Goal: Communication & Community: Answer question/provide support

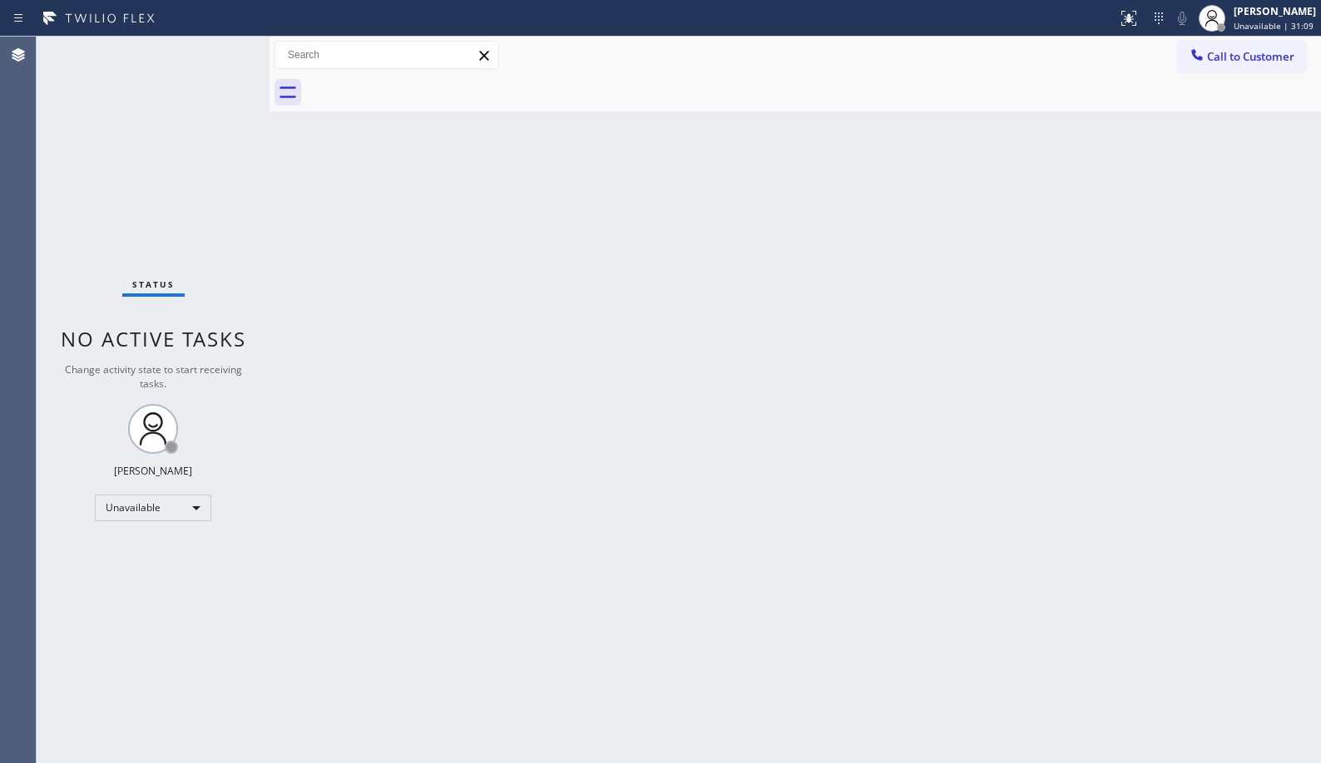
click at [1241, 43] on button "Call to Customer" at bounding box center [1241, 57] width 127 height 32
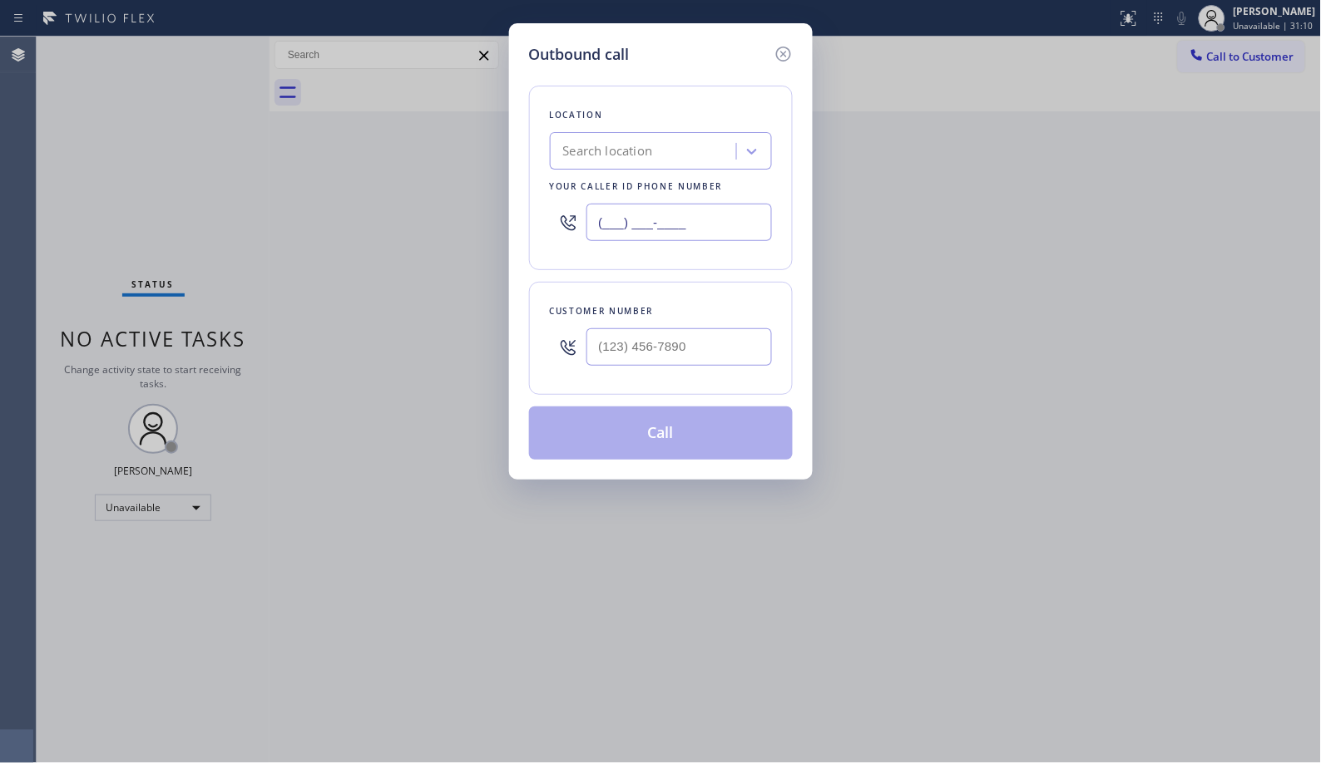
drag, startPoint x: 717, startPoint y: 216, endPoint x: 463, endPoint y: 0, distance: 333.3
click at [530, 178] on div "Location Search location Your caller id phone number (___) ___-____" at bounding box center [661, 178] width 264 height 185
paste input "562) 286-5482"
type input "[PHONE_NUMBER]"
drag, startPoint x: 577, startPoint y: 336, endPoint x: 521, endPoint y: 291, distance: 72.2
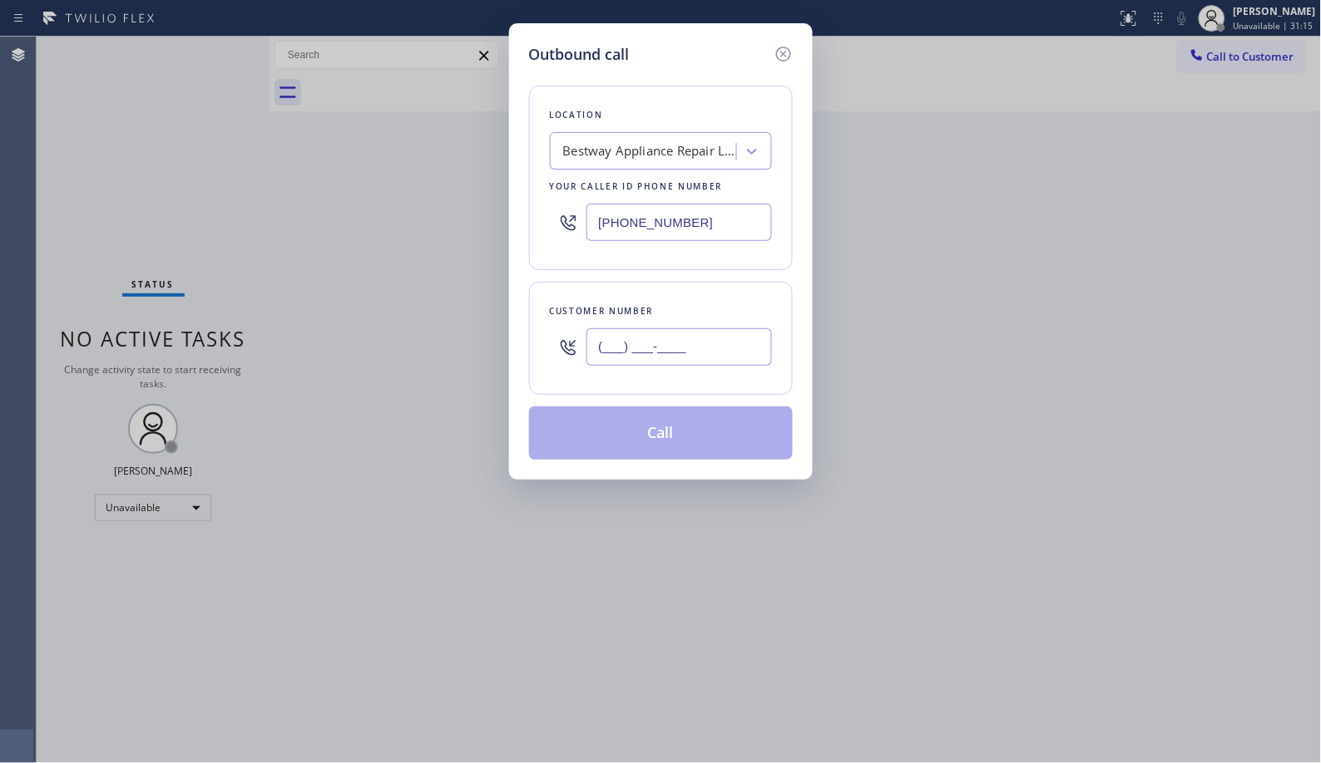
click at [554, 330] on div "(___) ___-____" at bounding box center [661, 347] width 222 height 54
paste input "562) 665-9231"
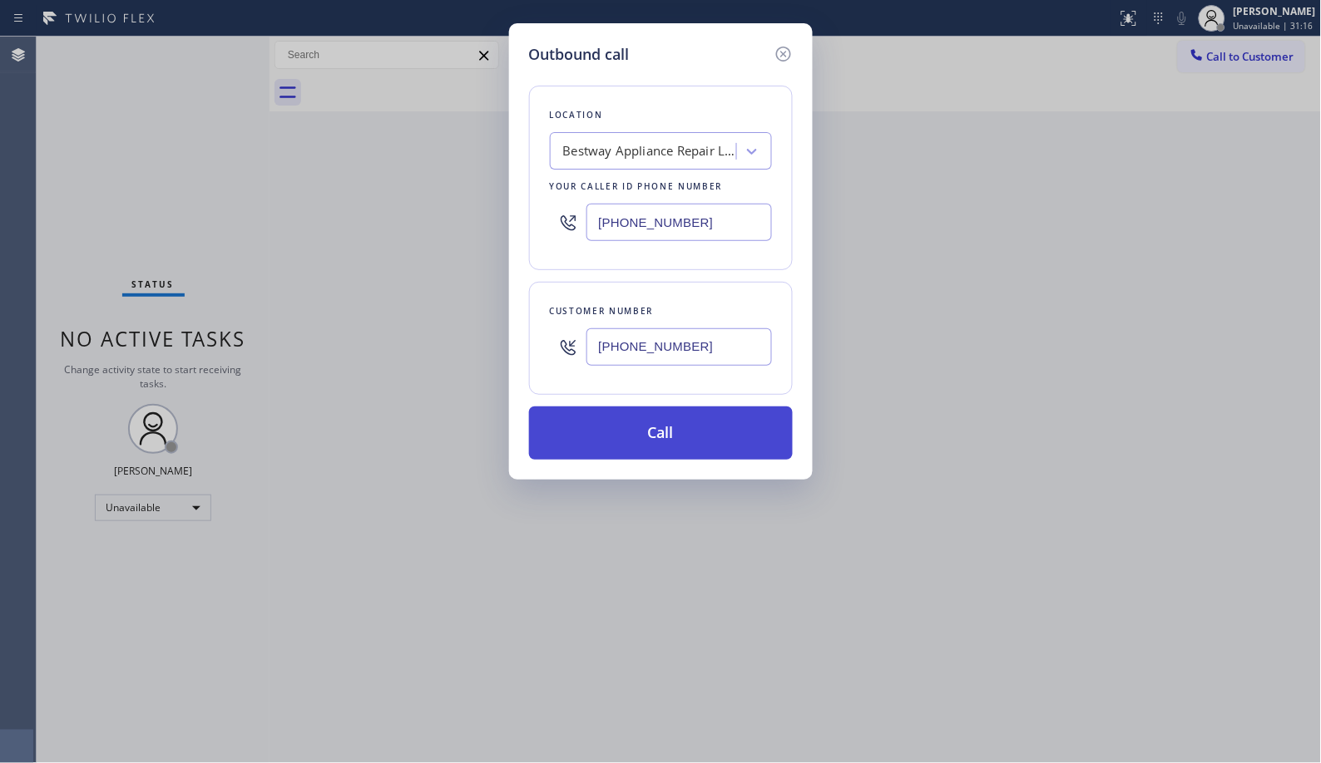
type input "[PHONE_NUMBER]"
click at [670, 446] on button "Call" at bounding box center [661, 433] width 264 height 53
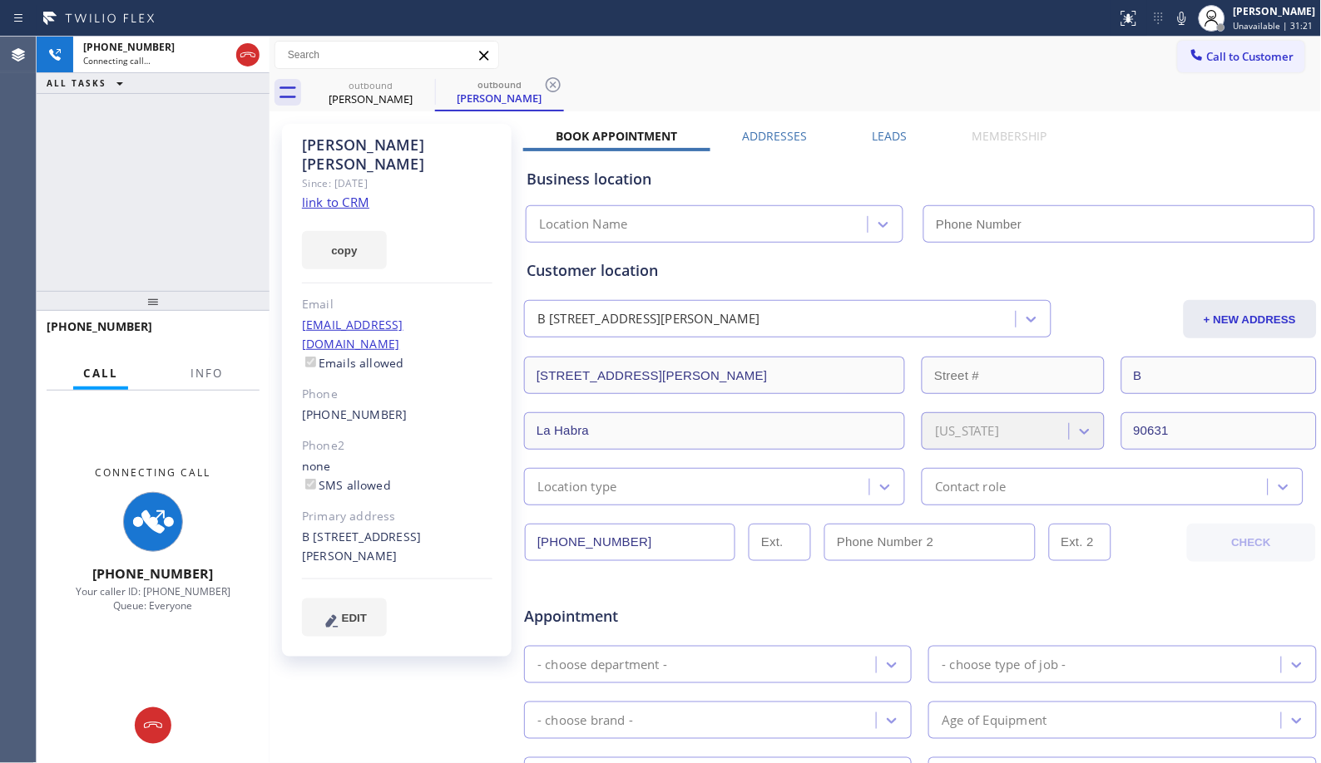
type input "[PHONE_NUMBER]"
click at [201, 381] on button "Info" at bounding box center [206, 374] width 52 height 32
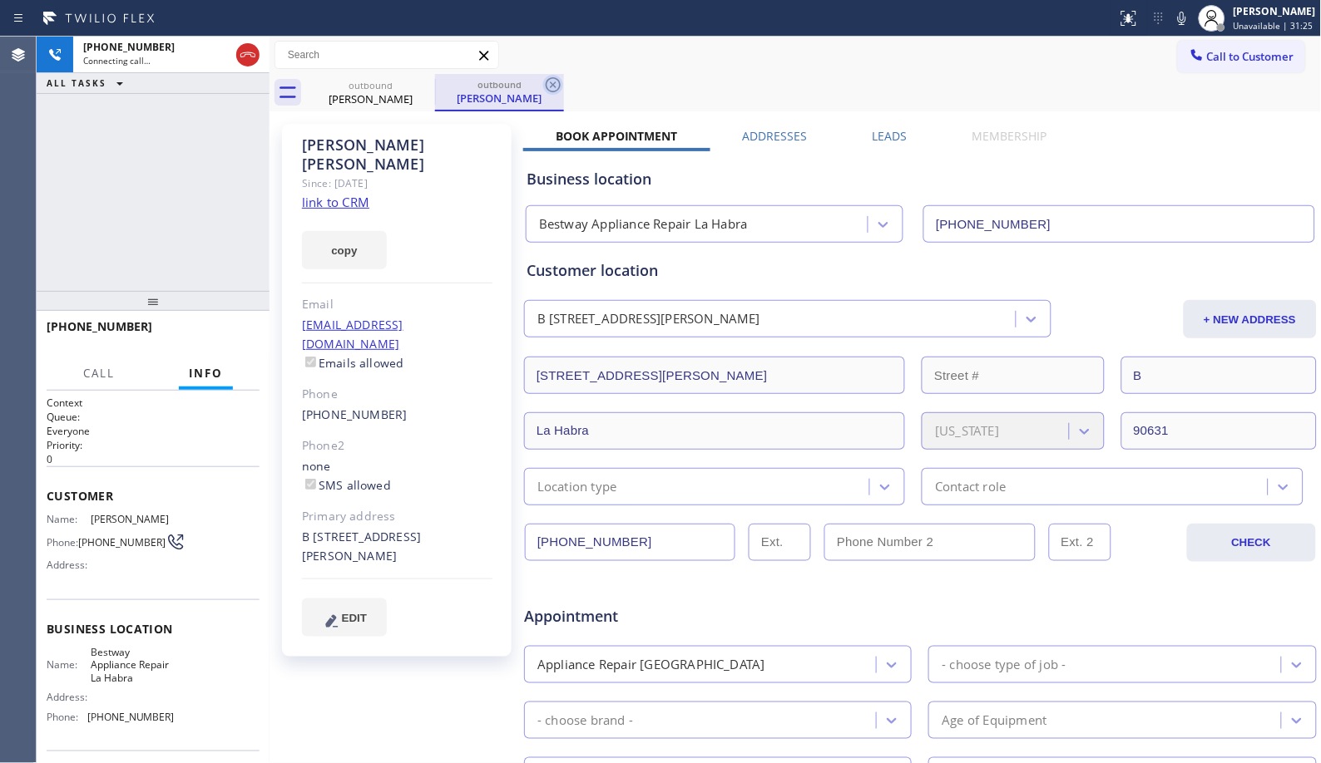
click at [555, 83] on icon at bounding box center [553, 84] width 15 height 15
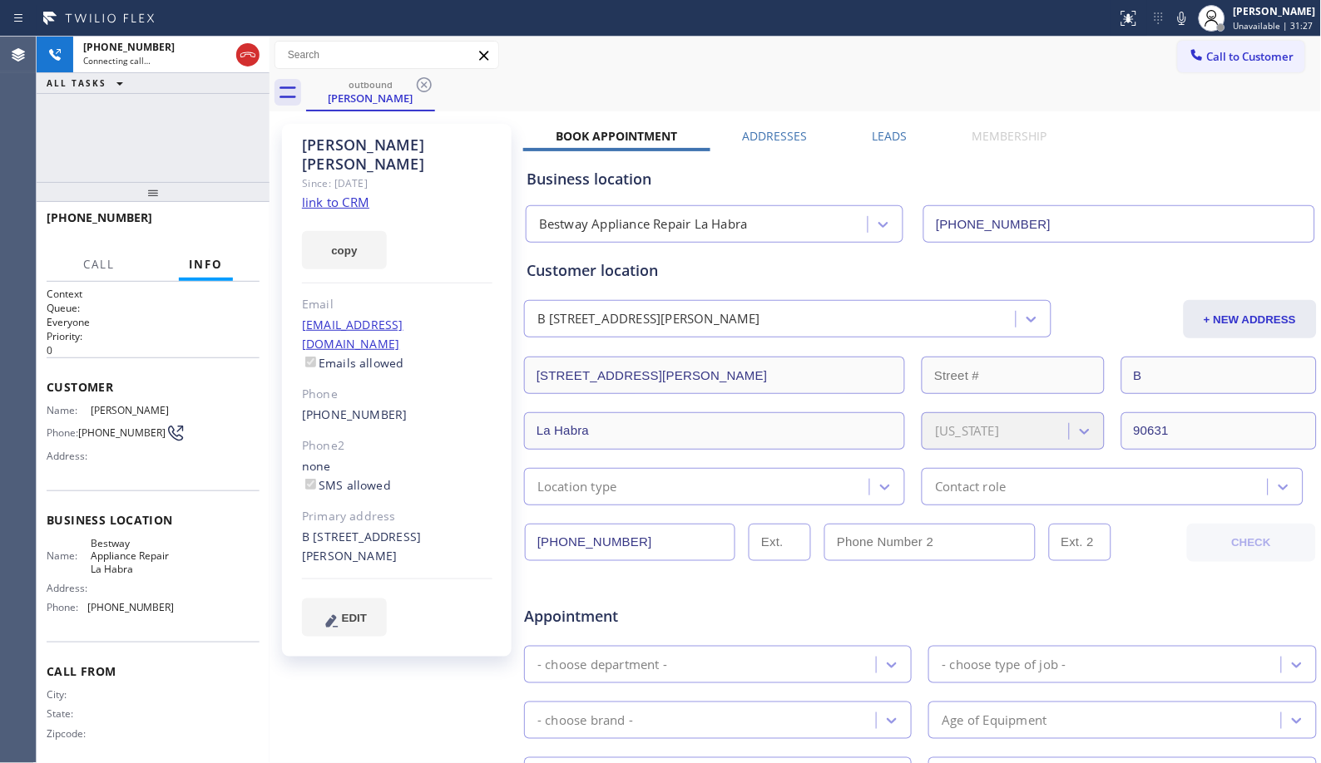
drag, startPoint x: 160, startPoint y: 304, endPoint x: 216, endPoint y: 163, distance: 152.3
click at [216, 163] on div "[PHONE_NUMBER] Connecting call… ALL TASKS ALL TASKS ACTIVE TASKS TASKS IN WRAP …" at bounding box center [153, 400] width 233 height 727
drag, startPoint x: 155, startPoint y: 190, endPoint x: 186, endPoint y: 121, distance: 75.9
click at [185, 121] on div "[PHONE_NUMBER] Connecting call… ALL TASKS ALL TASKS ACTIVE TASKS TASKS IN WRAP …" at bounding box center [153, 400] width 233 height 727
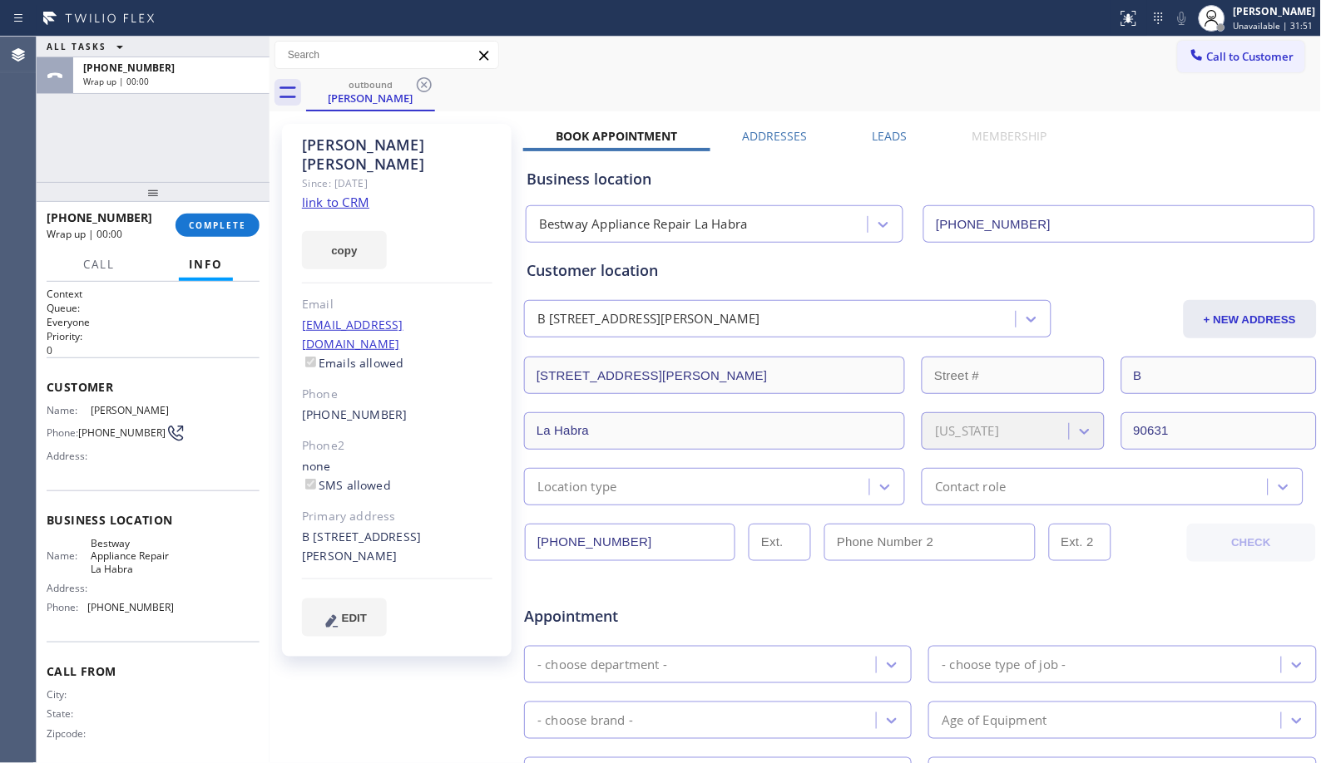
drag, startPoint x: 139, startPoint y: 222, endPoint x: 47, endPoint y: 195, distance: 96.1
click at [36, 209] on div "Agent Desktop ALL TASKS ALL TASKS ACTIVE TASKS TASKS IN WRAP UP [PHONE_NUMBER] …" at bounding box center [660, 400] width 1321 height 727
click at [126, 165] on div "ALL TASKS ALL TASKS ACTIVE TASKS TASKS IN WRAP UP [PHONE_NUMBER] Wrap up | 00:00" at bounding box center [153, 110] width 233 height 146
drag, startPoint x: 142, startPoint y: 220, endPoint x: 57, endPoint y: 218, distance: 85.7
click at [57, 218] on div "[PHONE_NUMBER]" at bounding box center [105, 218] width 117 height 16
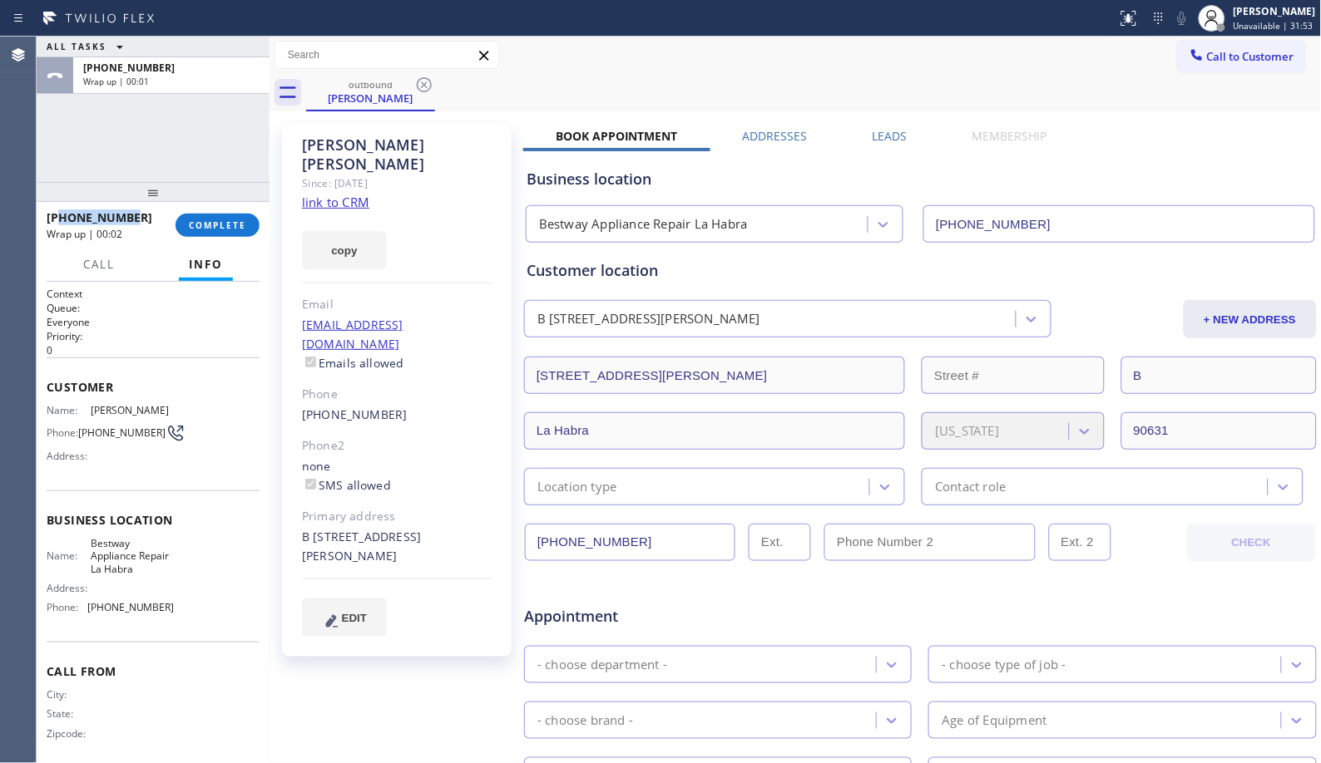
copy span "5626659231"
click at [1222, 59] on span "Call to Customer" at bounding box center [1250, 56] width 87 height 15
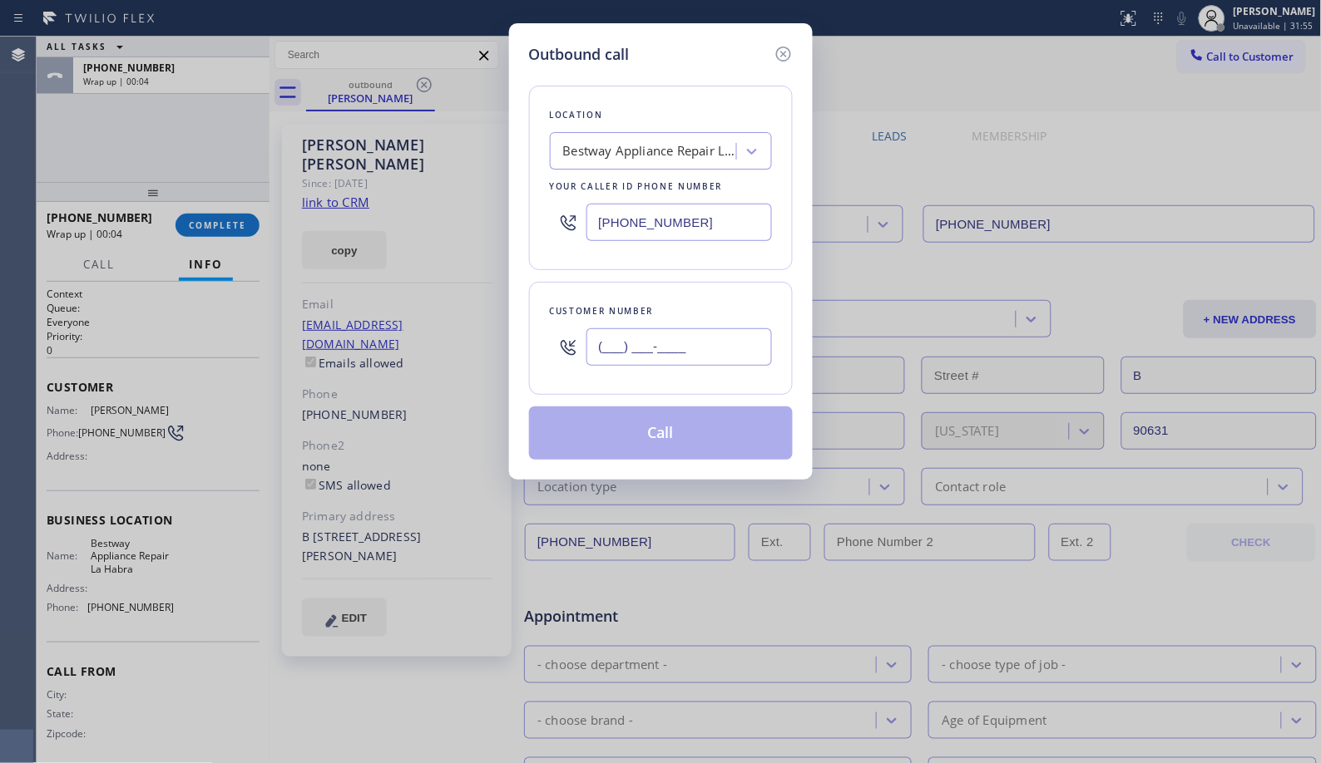
drag, startPoint x: 734, startPoint y: 343, endPoint x: 541, endPoint y: 264, distance: 208.8
click at [571, 342] on div "(___) ___-____" at bounding box center [661, 347] width 222 height 54
paste input "562) 665-9231"
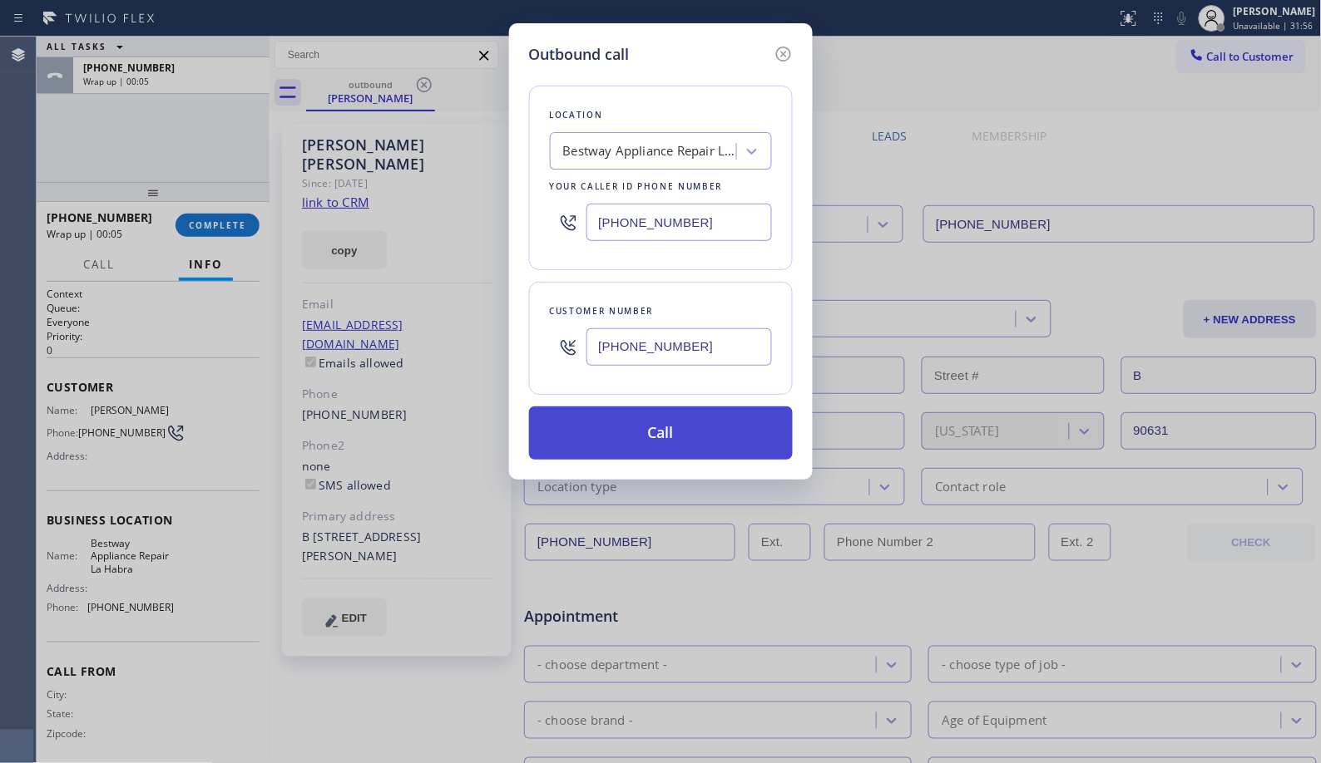
type input "[PHONE_NUMBER]"
click at [684, 434] on button "Call" at bounding box center [661, 433] width 264 height 53
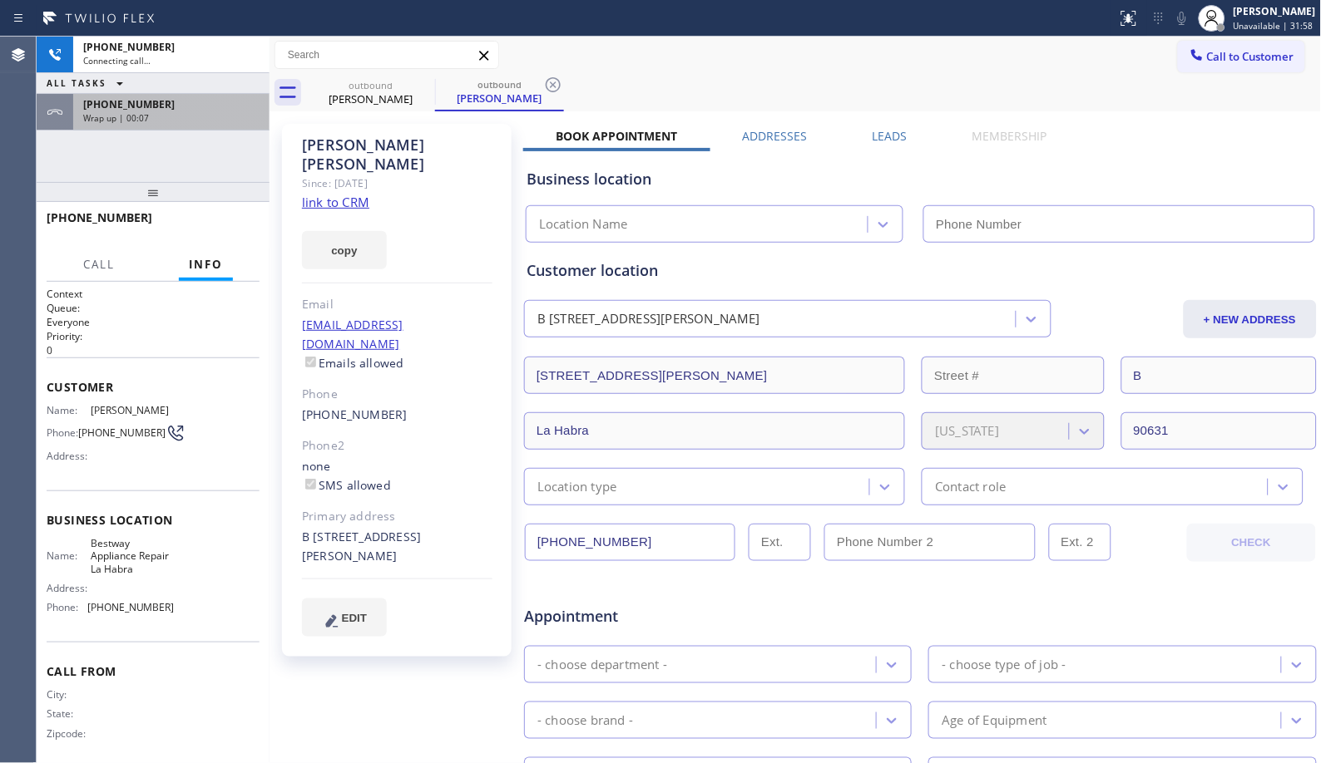
click at [187, 108] on div "[PHONE_NUMBER]" at bounding box center [171, 104] width 176 height 14
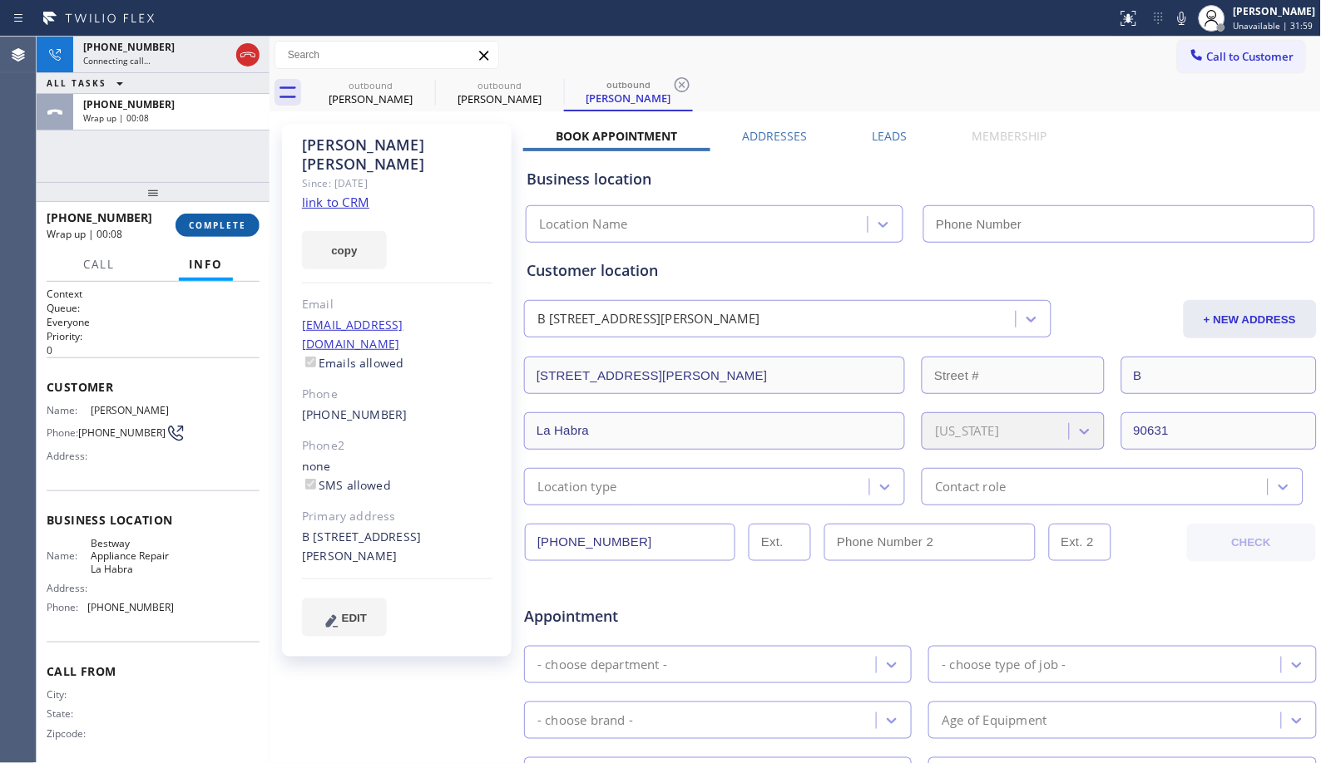
click at [215, 221] on span "COMPLETE" at bounding box center [217, 226] width 57 height 12
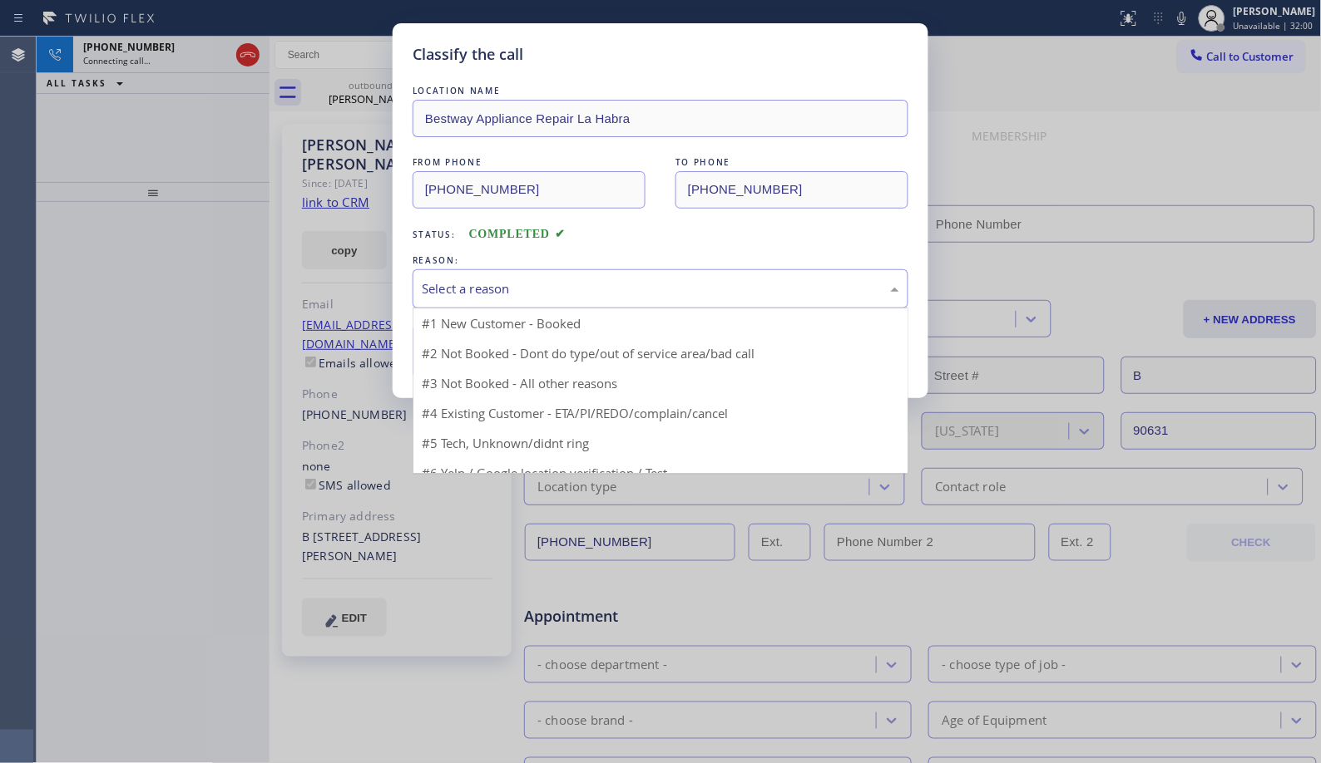
click at [561, 289] on div "Select a reason" at bounding box center [660, 288] width 477 height 19
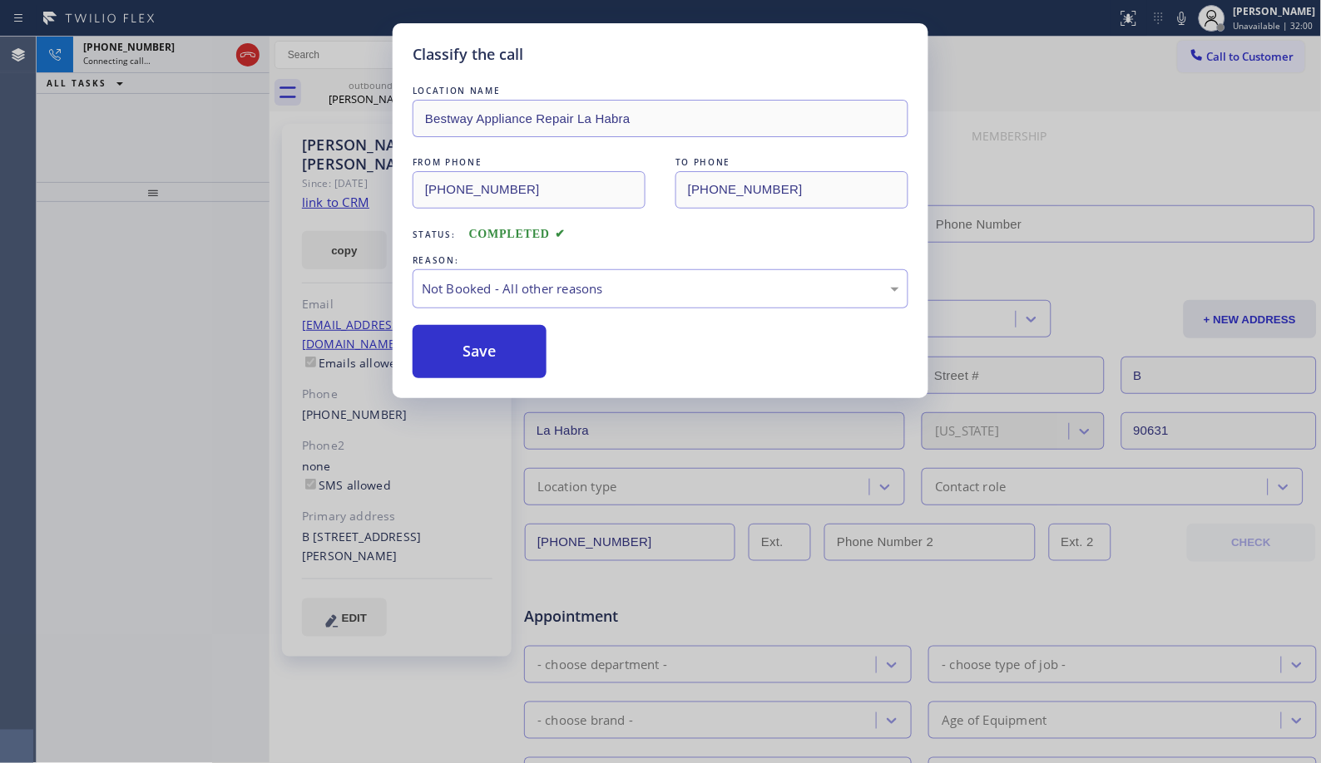
click at [488, 352] on button "Save" at bounding box center [479, 351] width 134 height 53
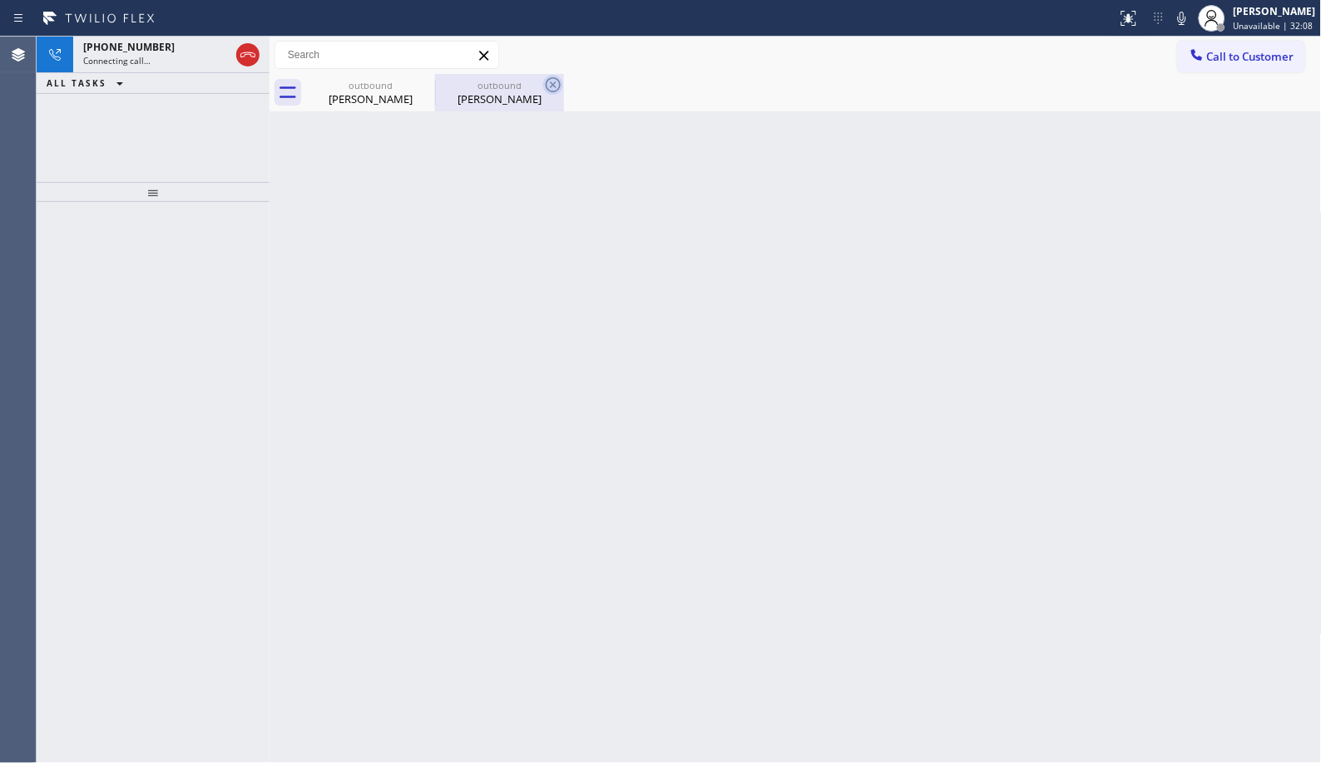
click at [549, 81] on icon at bounding box center [553, 85] width 20 height 20
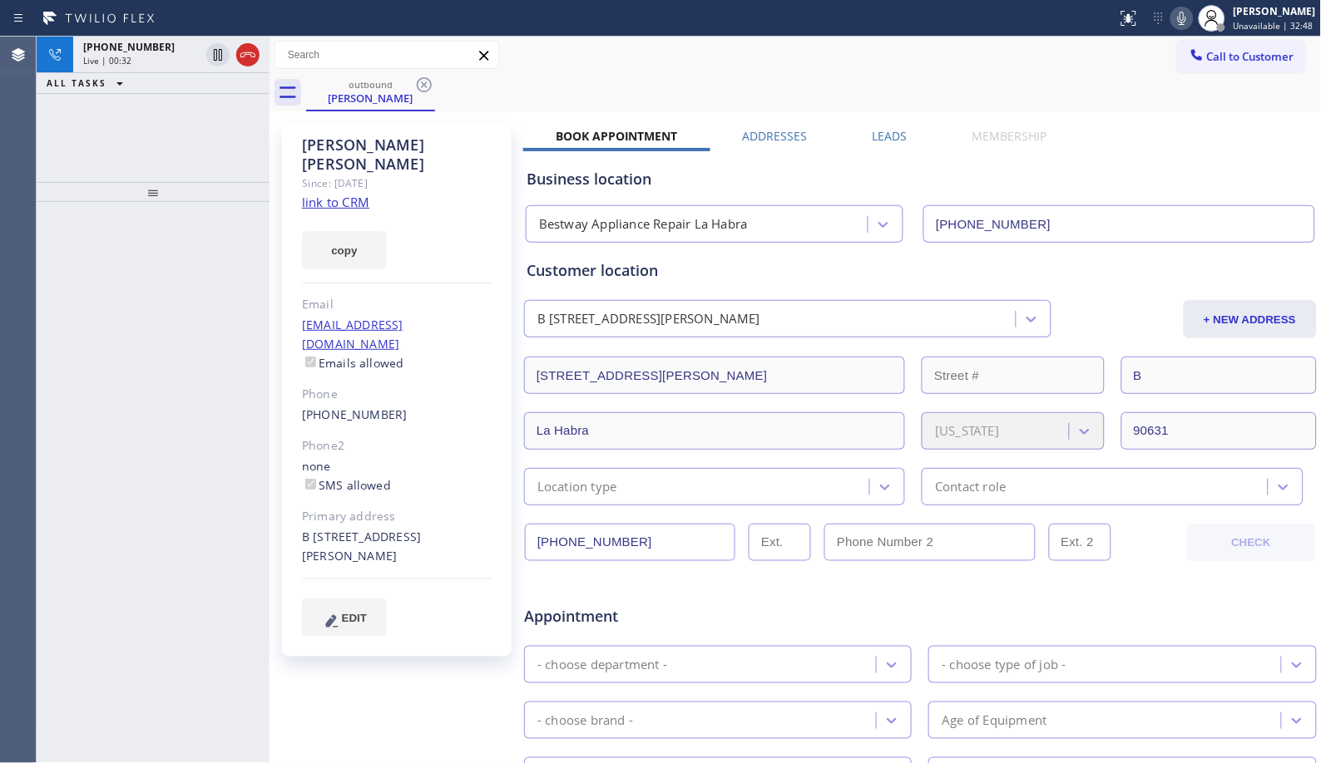
click at [1186, 22] on icon at bounding box center [1182, 18] width 20 height 20
click at [934, 84] on div "outbound [PERSON_NAME]" at bounding box center [813, 92] width 1015 height 37
click at [855, 59] on div "Call to Customer Outbound call Location Bestway Appliance Repair [GEOGRAPHIC_DA…" at bounding box center [795, 55] width 1052 height 29
click at [156, 55] on div "Live | 00:52" at bounding box center [141, 61] width 116 height 12
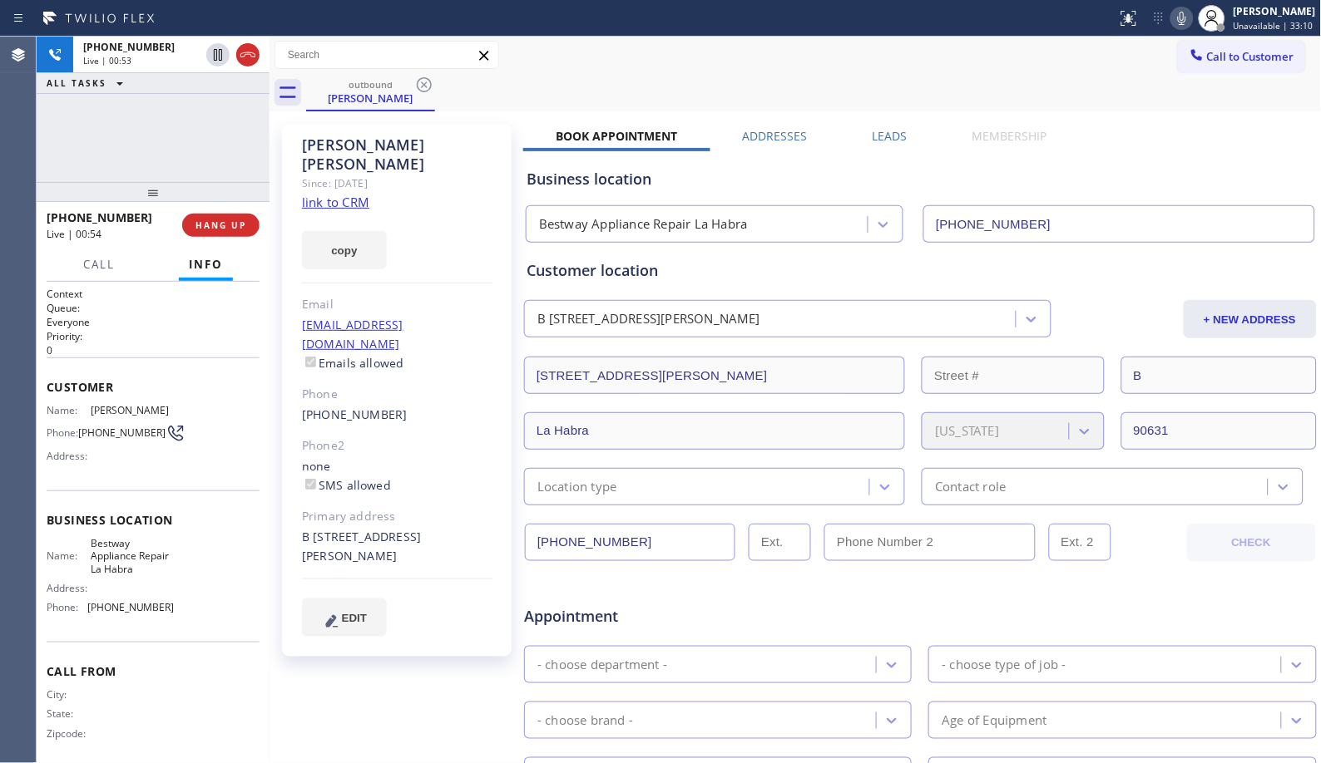
click at [659, 68] on div "Call to Customer Outbound call Location Bestway Appliance Repair [GEOGRAPHIC_DA…" at bounding box center [795, 55] width 1052 height 29
click at [179, 131] on div "[PHONE_NUMBER] Live | 00:57 ALL TASKS ALL TASKS ACTIVE TASKS TASKS IN WRAP UP" at bounding box center [153, 110] width 233 height 146
click at [233, 225] on span "HANG UP" at bounding box center [220, 226] width 51 height 12
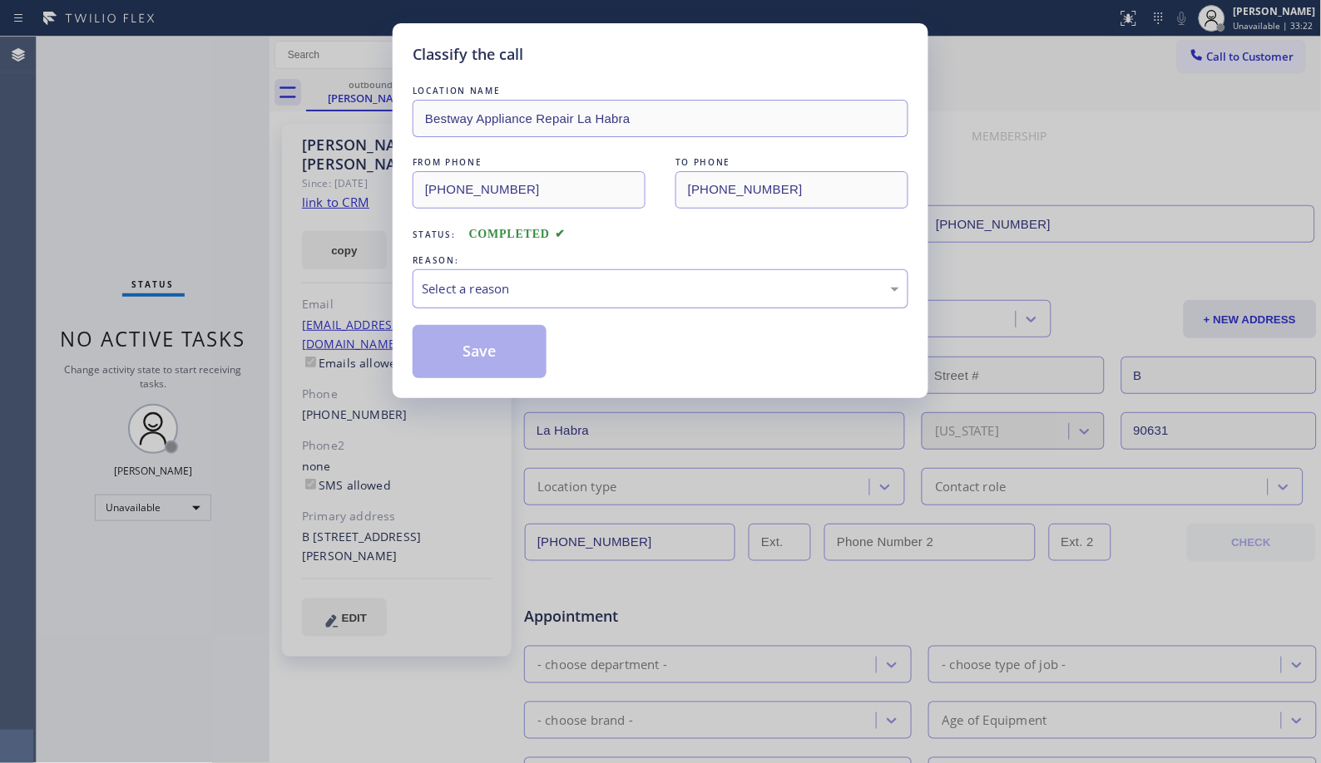
click at [610, 294] on div "Select a reason" at bounding box center [660, 288] width 477 height 19
click at [491, 358] on button "Save" at bounding box center [479, 351] width 134 height 53
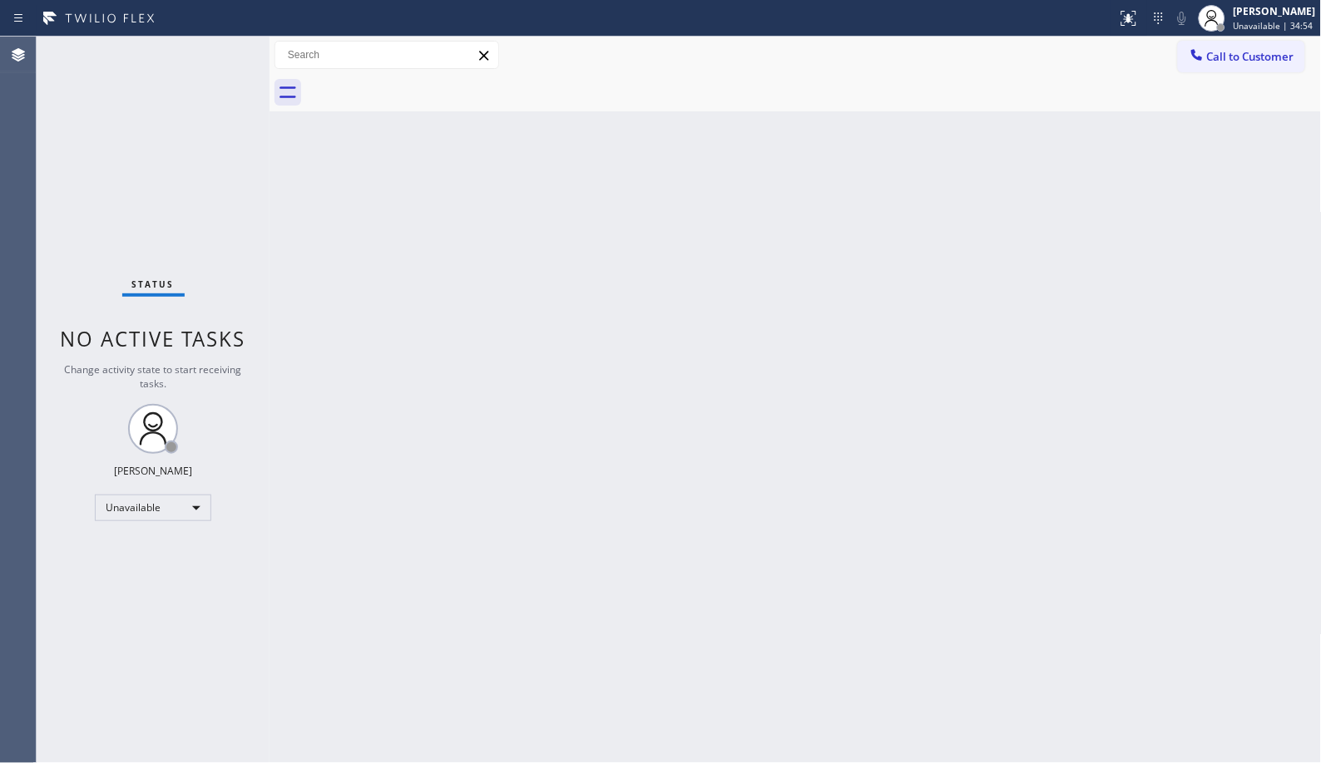
click at [505, 439] on div "Back to Dashboard Change Sender ID Customers Technicians Select a contact Outbo…" at bounding box center [795, 400] width 1052 height 727
click at [578, 462] on div "Back to Dashboard Change Sender ID Customers Technicians Select a contact Outbo…" at bounding box center [795, 400] width 1052 height 727
